Goal: Information Seeking & Learning: Learn about a topic

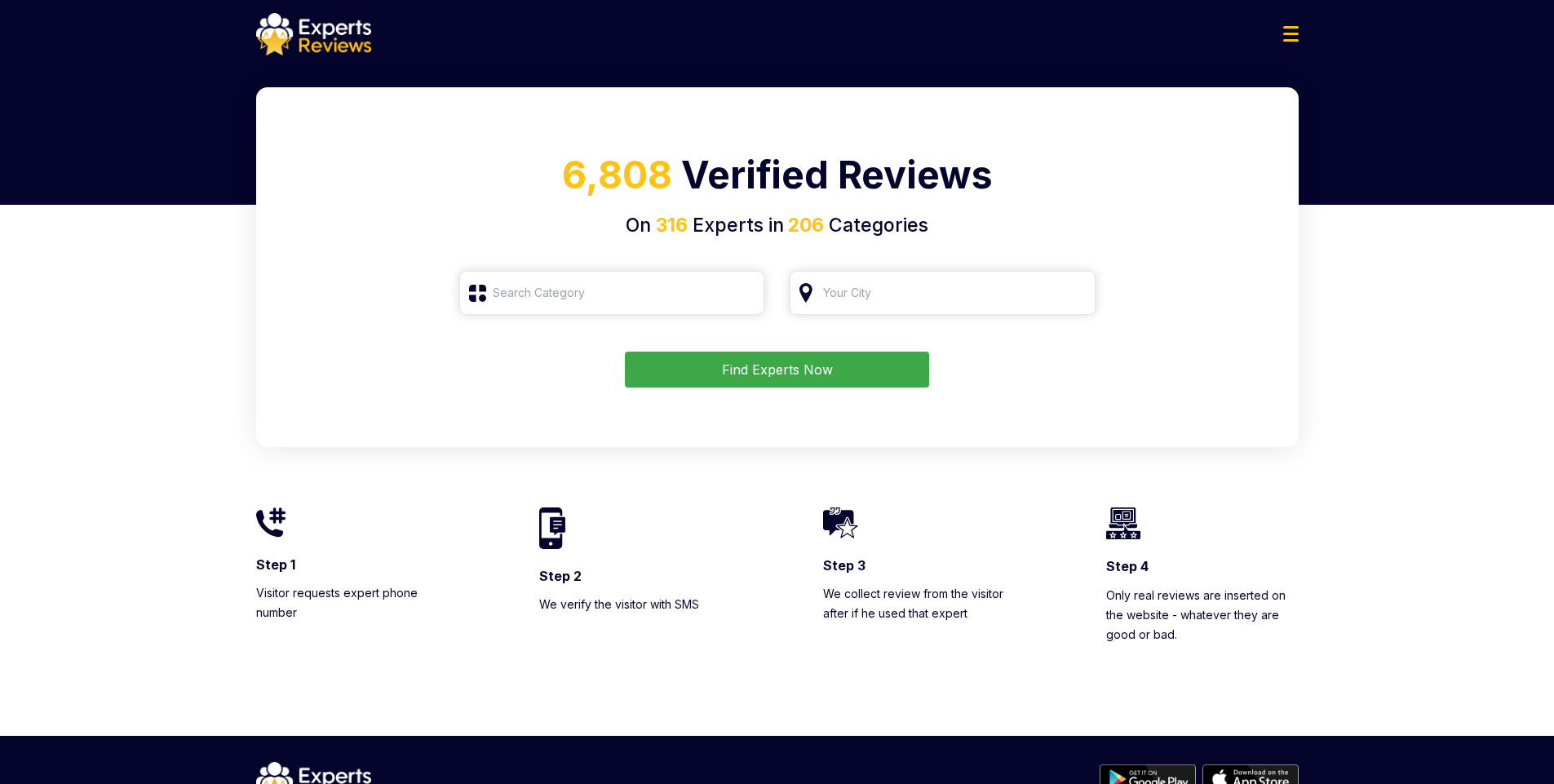
type input "Piano Tuner"
click at [571, 300] on input "Piano Tuner" at bounding box center [612, 293] width 306 height 44
click at [747, 295] on input "Piano Tuner" at bounding box center [612, 293] width 306 height 44
click at [656, 292] on input "search" at bounding box center [612, 293] width 306 height 44
click at [518, 302] on input "search" at bounding box center [612, 293] width 306 height 44
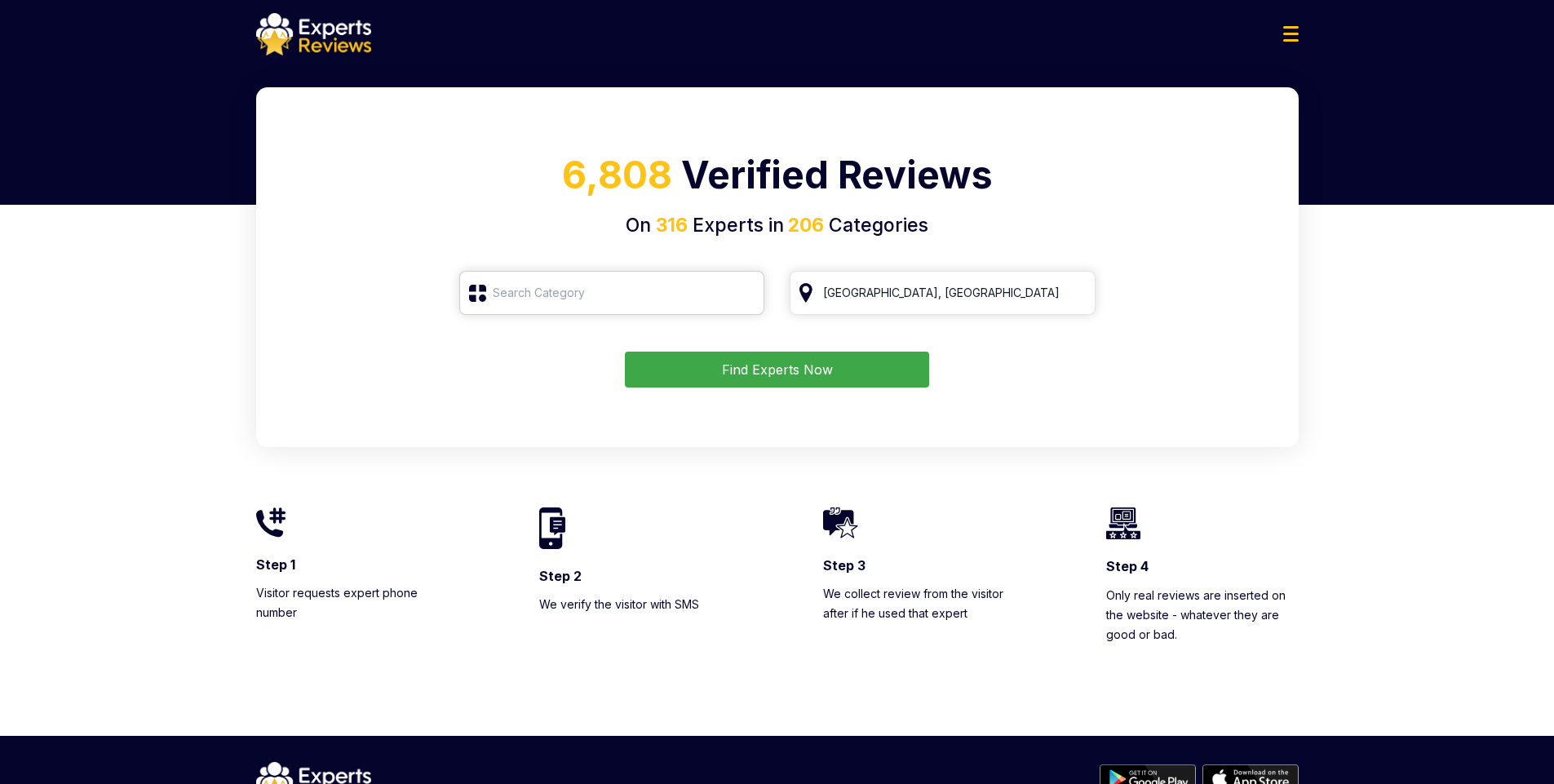
click at [485, 297] on input "search" at bounding box center [612, 293] width 306 height 44
click at [696, 297] on input "search" at bounding box center [612, 293] width 306 height 44
click at [655, 297] on input "search" at bounding box center [612, 293] width 306 height 44
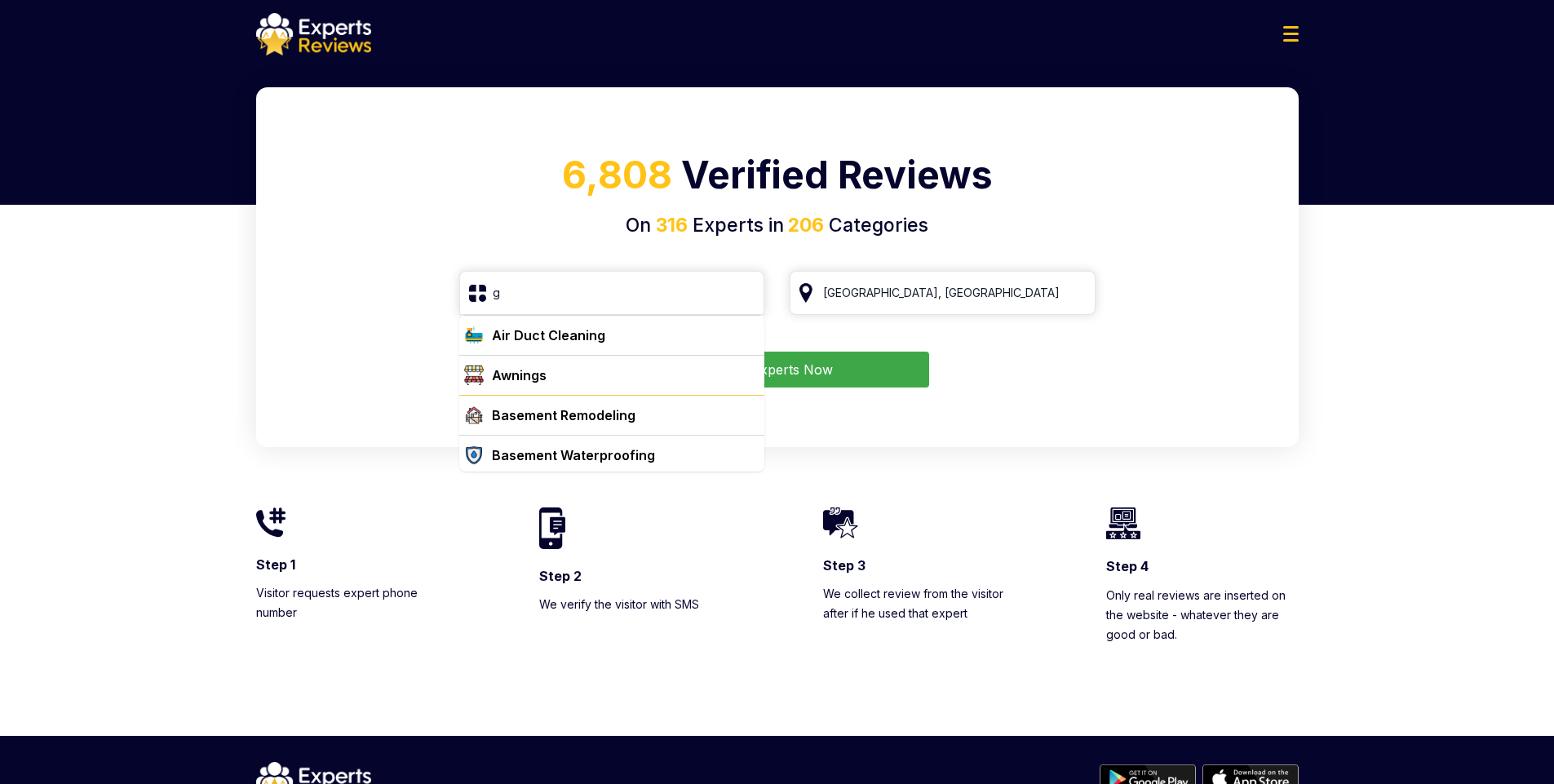
click at [555, 408] on div "Basement Remodeling" at bounding box center [564, 416] width 144 height 20
type input "Basement Remodeling"
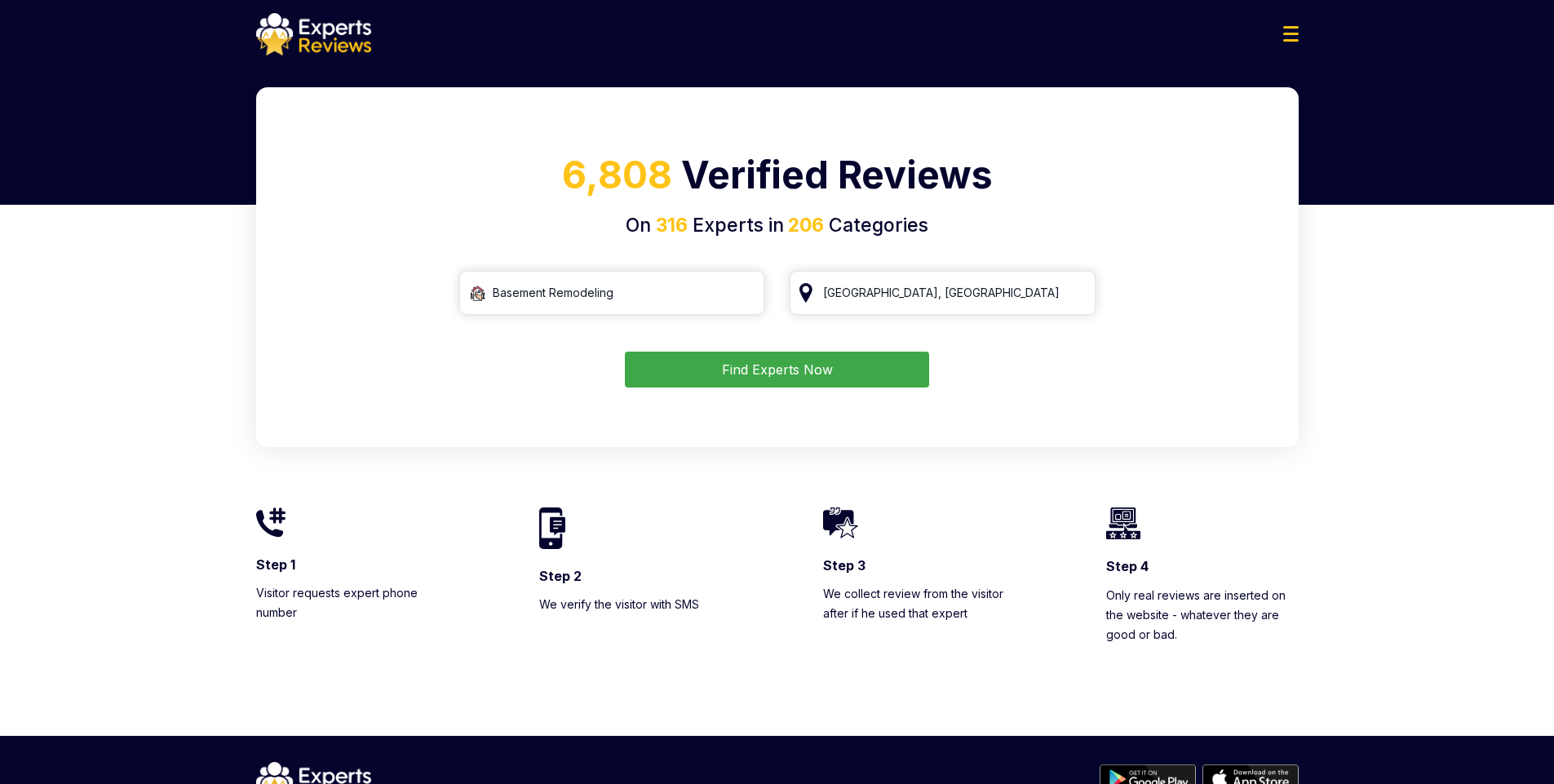
click at [771, 359] on button "Find Experts Now" at bounding box center [777, 369] width 305 height 35
click at [766, 376] on button "Find Experts Now" at bounding box center [777, 369] width 305 height 35
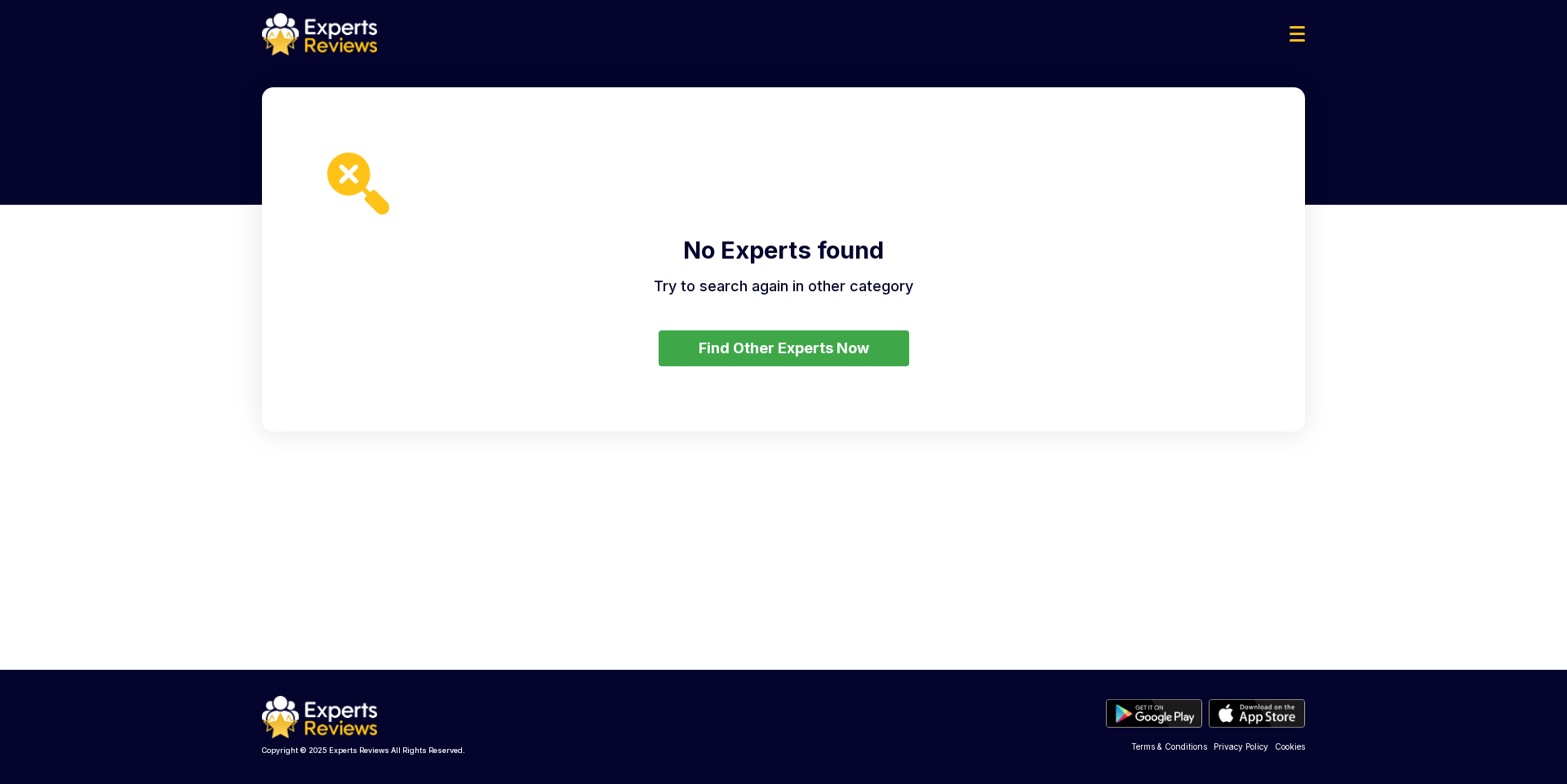
click at [803, 348] on button "Find Other Experts Now" at bounding box center [784, 347] width 250 height 35
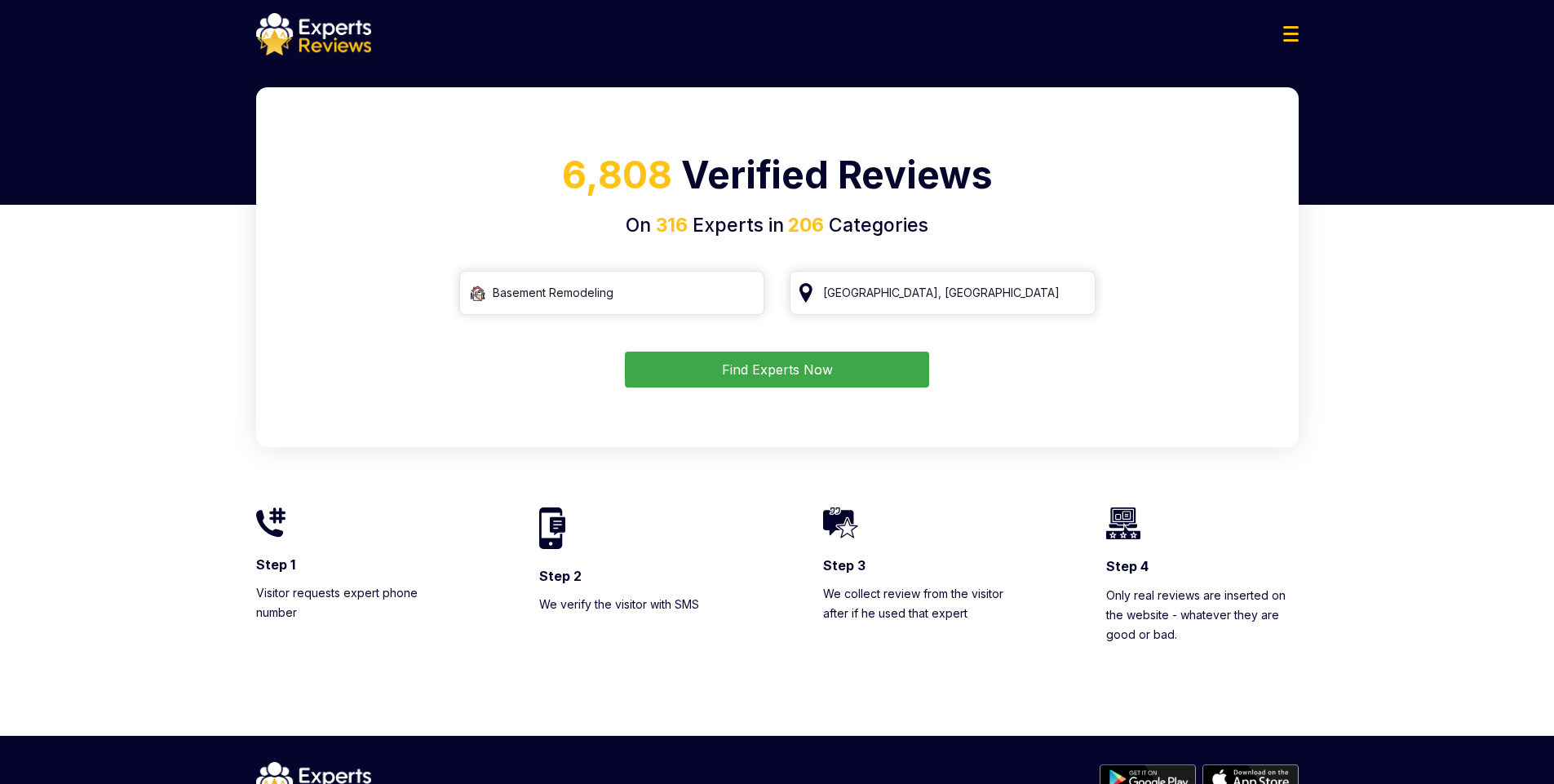
drag, startPoint x: 1305, startPoint y: 45, endPoint x: 1283, endPoint y: 40, distance: 22.6
click at [1299, 45] on div at bounding box center [777, 34] width 1069 height 43
click at [1270, 36] on div at bounding box center [777, 34] width 1069 height 43
click at [1295, 35] on img at bounding box center [1291, 34] width 15 height 15
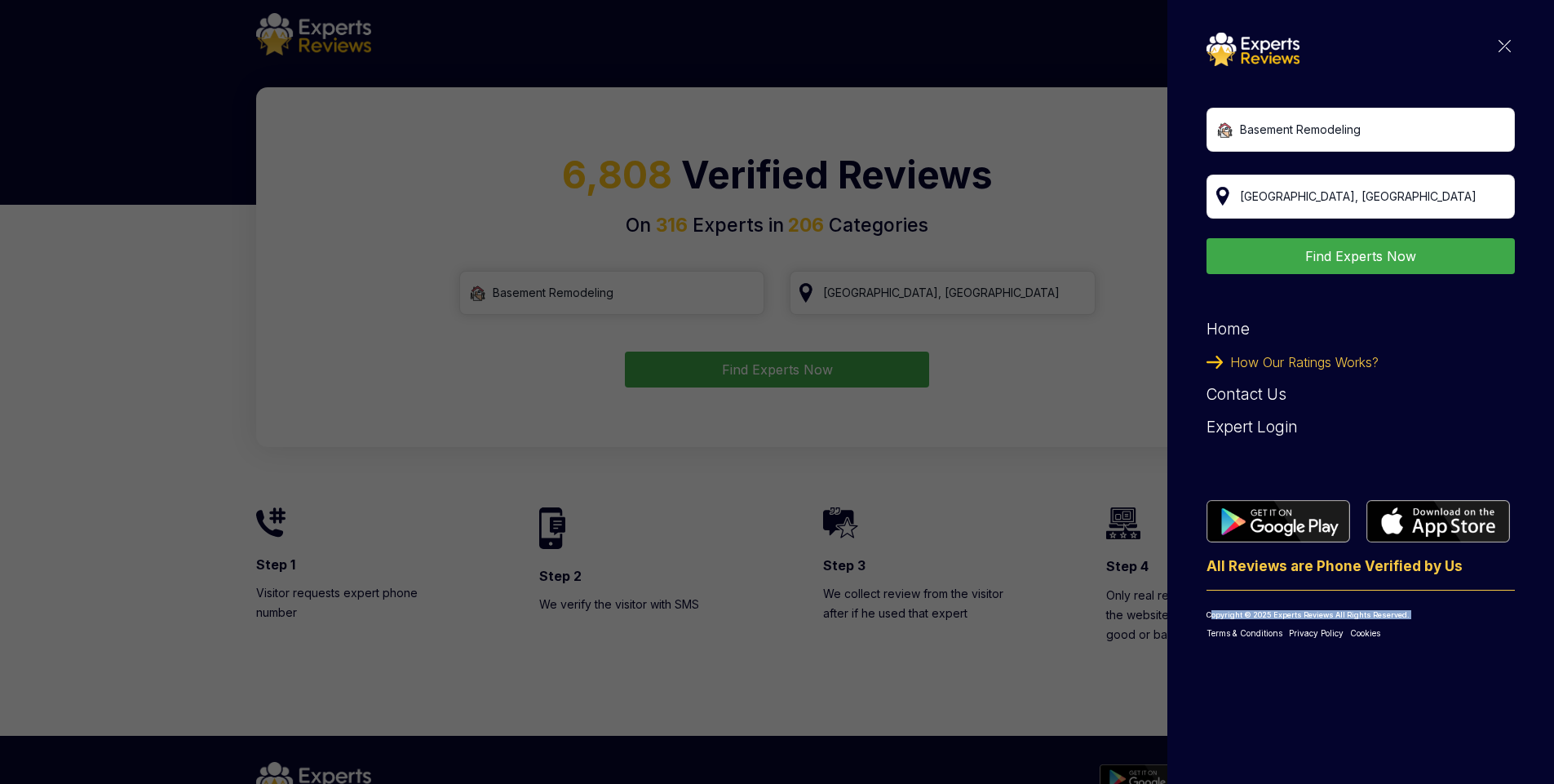
drag, startPoint x: 1276, startPoint y: 624, endPoint x: 1130, endPoint y: 586, distance: 150.9
click at [1184, 611] on div "Basement Remodeling Find Experts Now Home How Our Ratings Works? Contact Us Exp…" at bounding box center [1360, 392] width 387 height 784
click at [1511, 621] on div "Basement Remodeling Find Experts Now Home How Our Ratings Works? Contact Us Exp…" at bounding box center [1360, 336] width 308 height 607
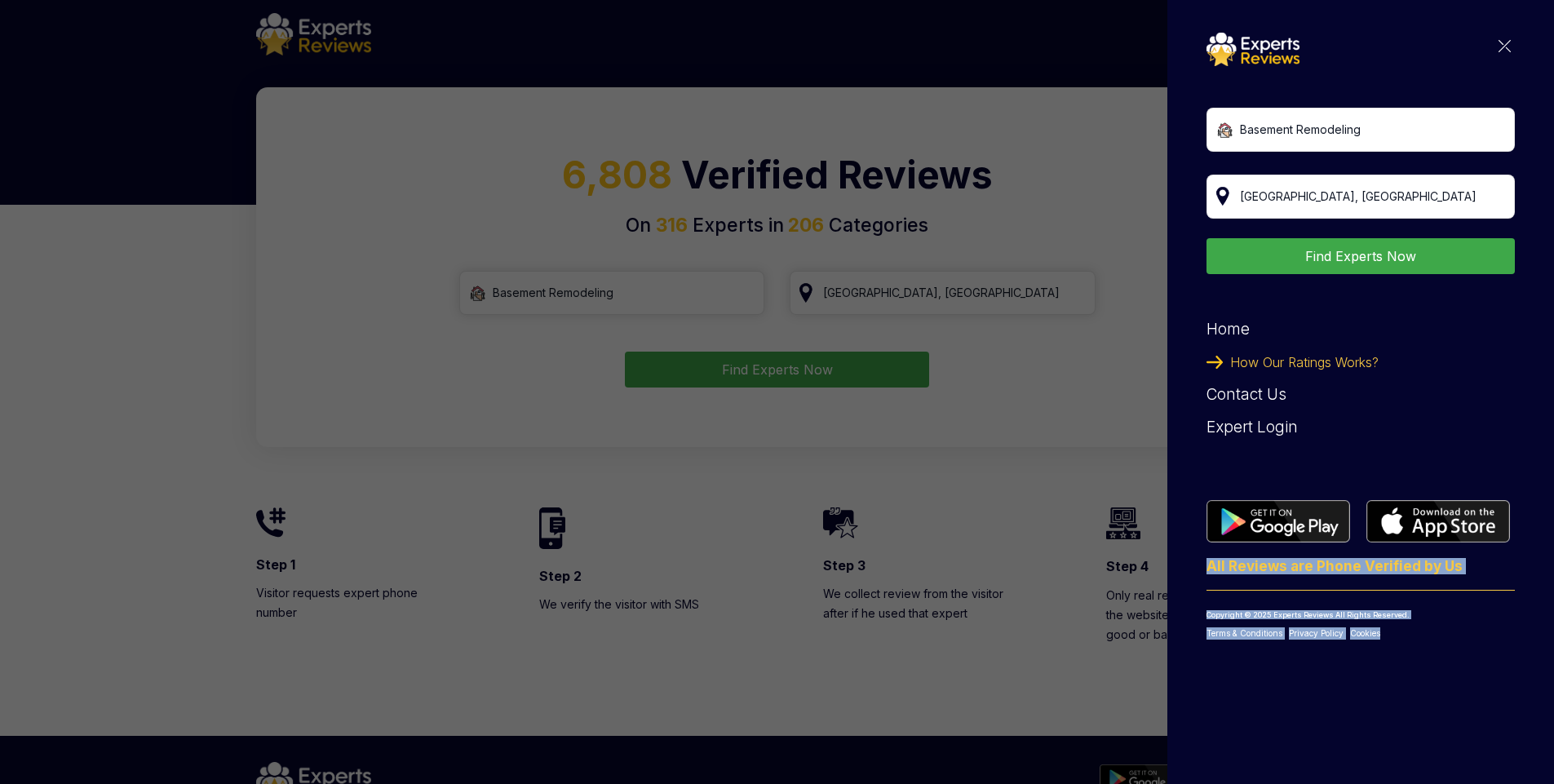
drag, startPoint x: 1509, startPoint y: 621, endPoint x: 1199, endPoint y: 562, distance: 315.6
click at [1199, 562] on div "Basement Remodeling Find Experts Now Home How Our Ratings Works? Contact Us Exp…" at bounding box center [1360, 392] width 387 height 784
click at [1505, 48] on img at bounding box center [1504, 45] width 12 height 12
